Goal: Task Accomplishment & Management: Use online tool/utility

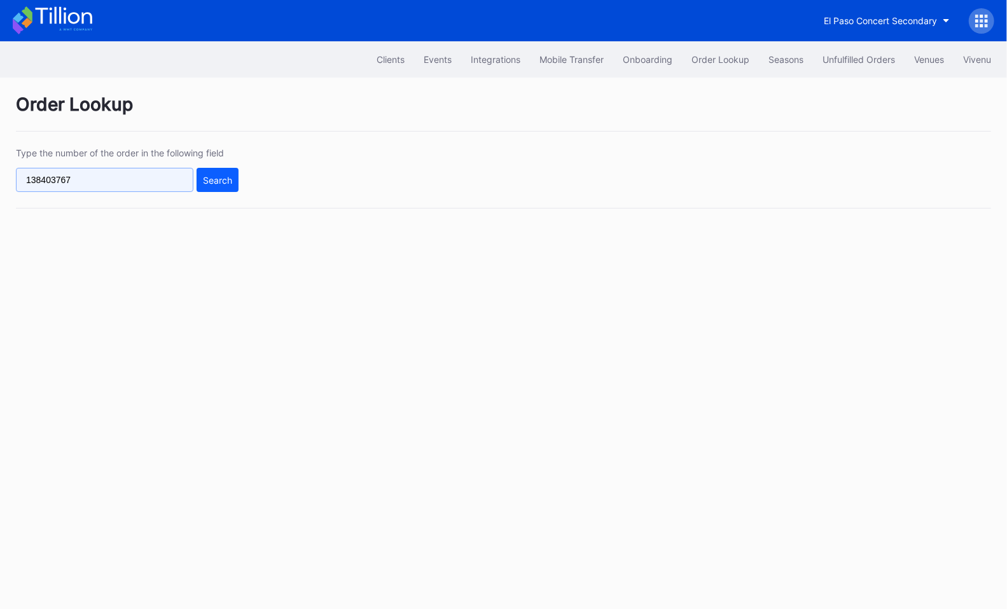
click at [130, 182] on input "138403767" at bounding box center [104, 180] width 177 height 24
paste input "138403767"
click at [210, 177] on div "Search" at bounding box center [217, 180] width 29 height 11
click at [151, 177] on input "138403767" at bounding box center [104, 180] width 177 height 24
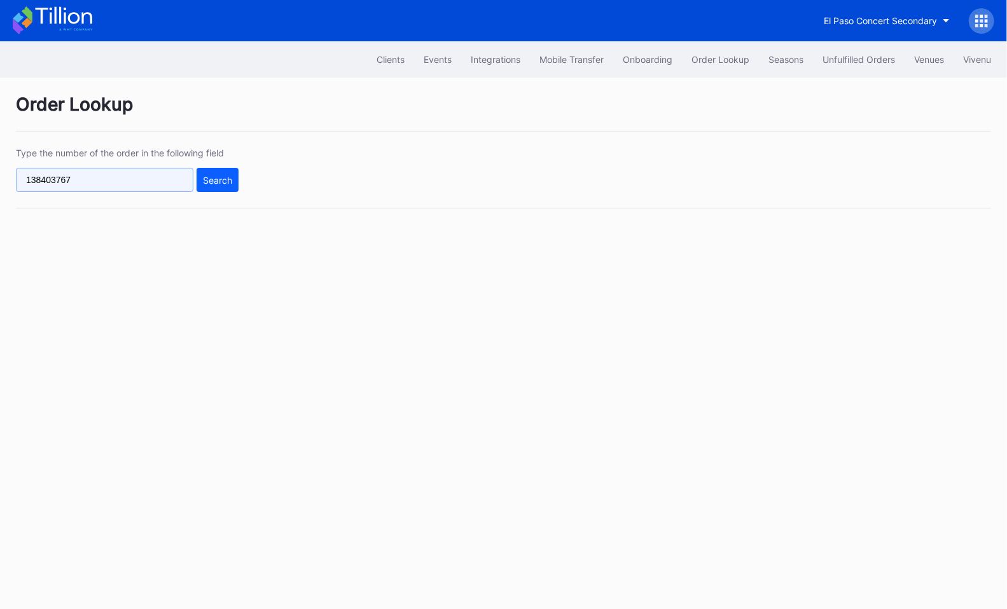
click at [151, 177] on input "138403767" at bounding box center [104, 180] width 177 height 24
paste input "625927992"
type input "625927992"
click at [214, 179] on div "Search" at bounding box center [217, 180] width 29 height 11
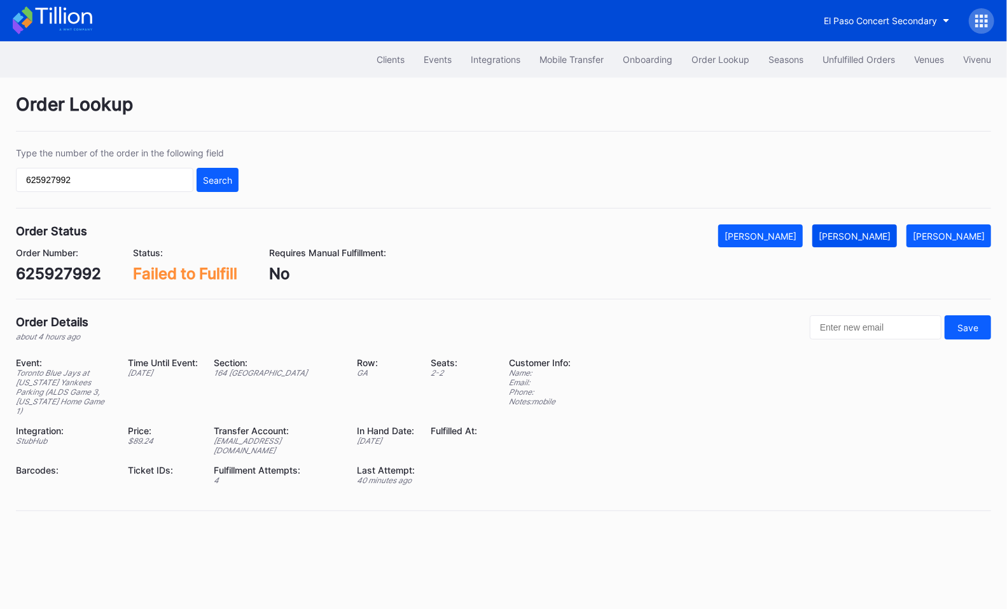
click at [890, 238] on div "[PERSON_NAME]" at bounding box center [854, 236] width 72 height 11
click at [831, 61] on div "Unfulfilled Orders" at bounding box center [858, 59] width 72 height 11
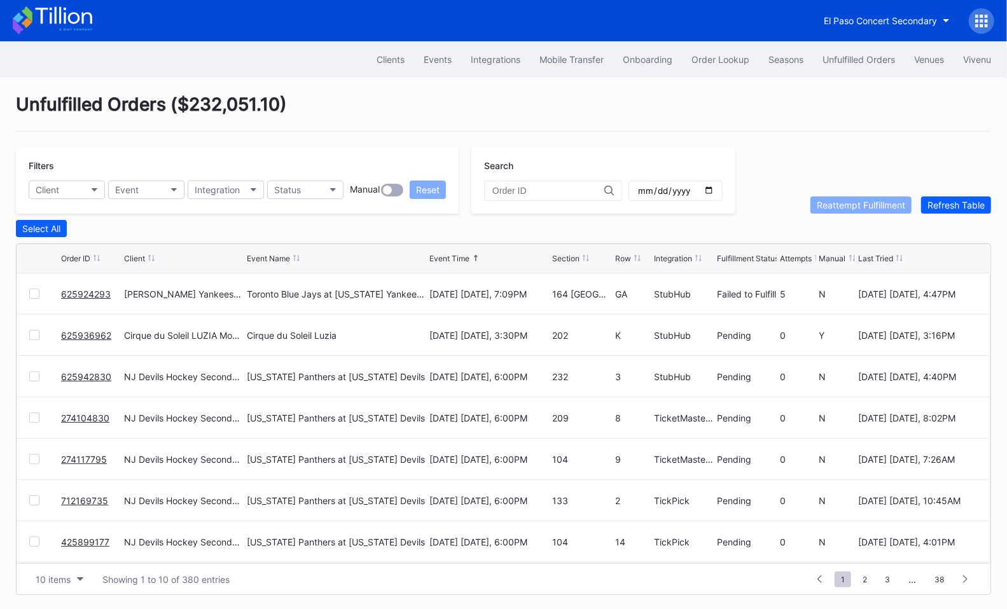
click at [81, 291] on link "625924293" at bounding box center [86, 294] width 50 height 11
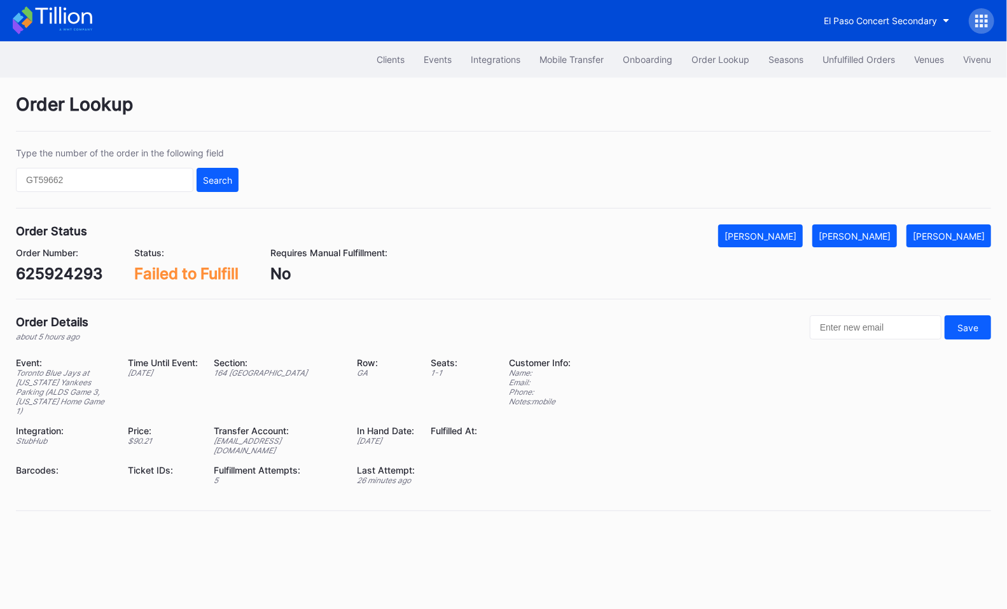
click at [59, 272] on div "625924293" at bounding box center [59, 274] width 86 height 18
copy div "625924293"
click at [866, 240] on button "[PERSON_NAME]" at bounding box center [854, 235] width 85 height 23
click at [839, 53] on button "Unfulfilled Orders" at bounding box center [859, 60] width 92 height 24
